Goal: Find contact information: Obtain details needed to contact an individual or organization

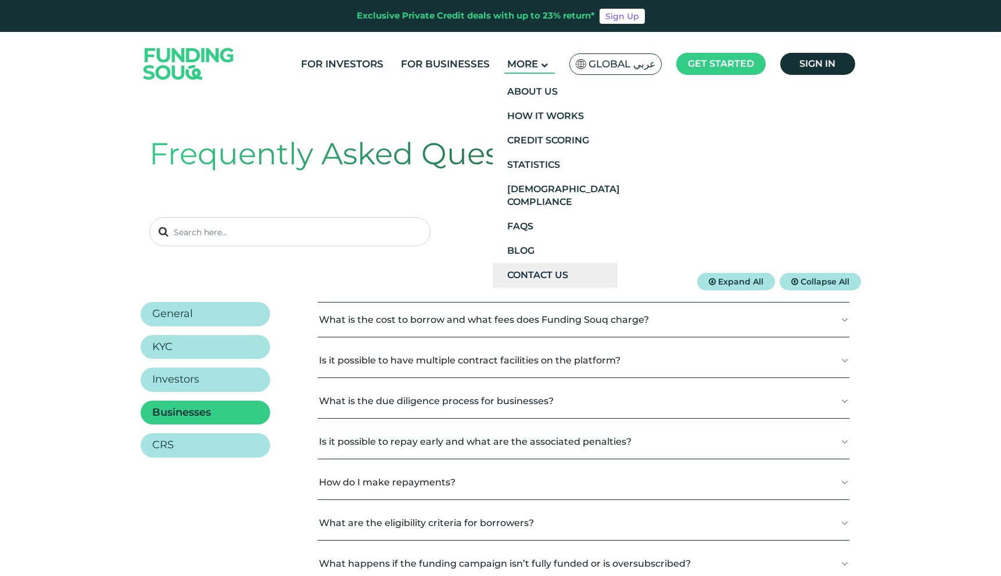
click at [526, 275] on link "Contact Us" at bounding box center [554, 275] width 125 height 24
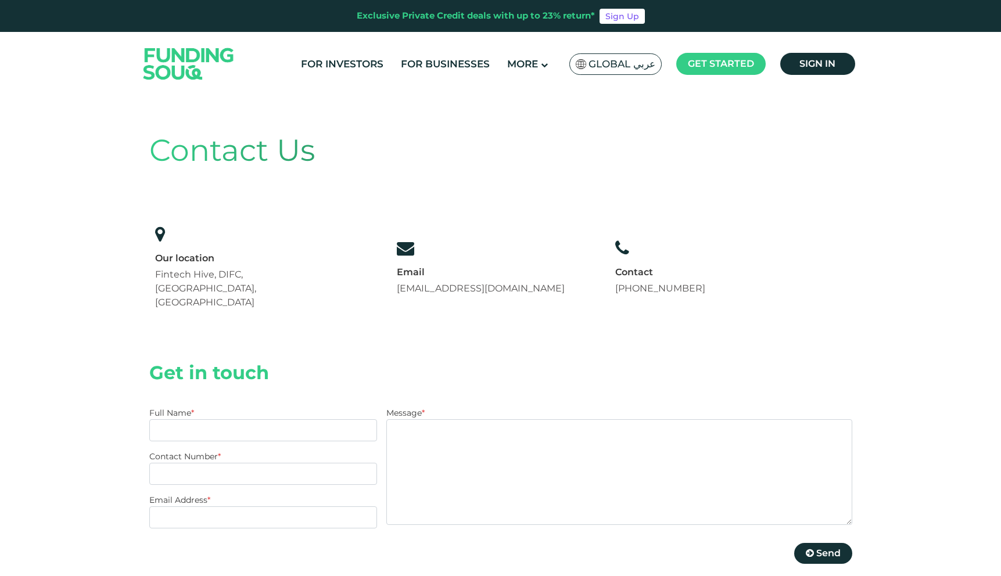
click at [400, 408] on label "Message *" at bounding box center [405, 413] width 38 height 10
click at [400, 419] on textarea "Message *" at bounding box center [618, 472] width 465 height 106
click at [400, 408] on label "Message *" at bounding box center [405, 413] width 38 height 10
click at [400, 419] on textarea "Message *" at bounding box center [618, 472] width 465 height 106
copy label "Message"
